Goal: Task Accomplishment & Management: Use online tool/utility

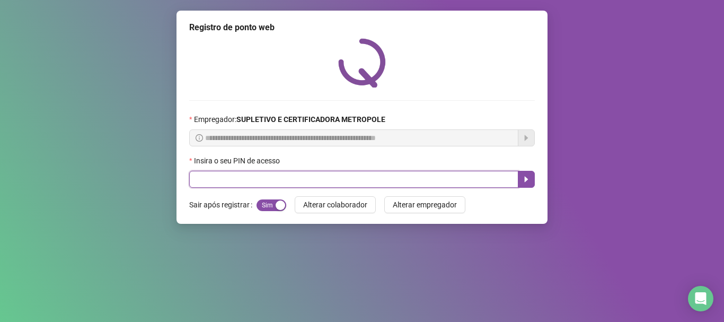
click at [278, 178] on input "text" at bounding box center [353, 179] width 329 height 17
type input "*****"
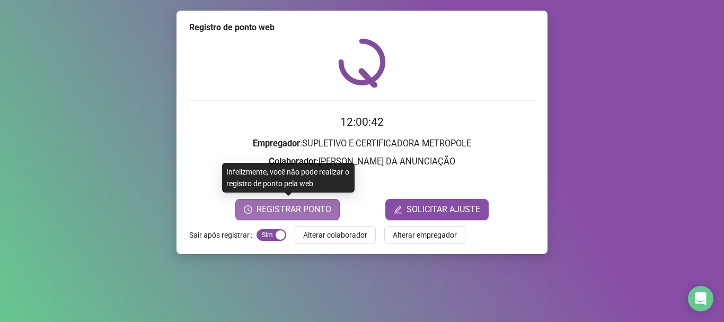
click at [269, 218] on button "REGISTRAR PONTO" at bounding box center [287, 209] width 104 height 21
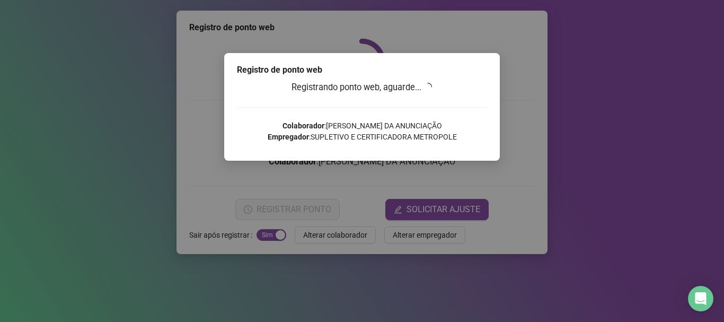
click at [555, 105] on div "Registro de ponto web Registrando ponto web, aguarde... Colaborador : [PERSON_N…" at bounding box center [362, 161] width 724 height 322
click at [584, 85] on div "Registro de ponto web Registrando ponto web, aguarde... Colaborador : [PERSON_N…" at bounding box center [362, 161] width 724 height 322
click at [586, 85] on div "Registro de ponto web Registrando ponto web, aguarde... Colaborador : [PERSON_N…" at bounding box center [362, 161] width 724 height 322
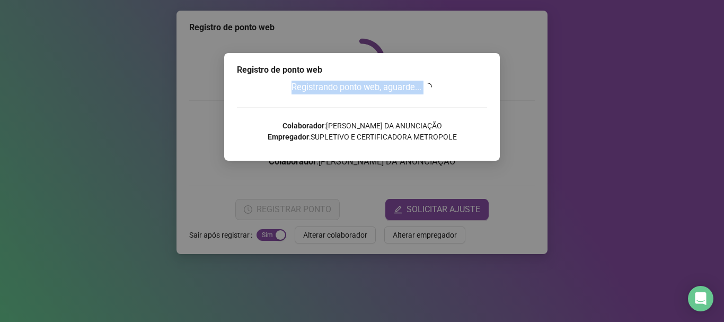
click at [586, 85] on div "Registro de ponto web Registrando ponto web, aguarde... Colaborador : [PERSON_N…" at bounding box center [362, 161] width 724 height 322
click at [568, 99] on div "Registro de ponto web Registrando ponto web, aguarde... Colaborador : [PERSON_N…" at bounding box center [362, 161] width 724 height 322
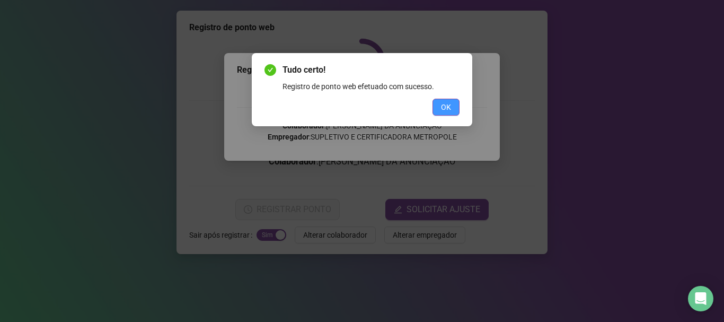
click at [450, 111] on span "OK" at bounding box center [446, 107] width 10 height 12
